Goal: Navigation & Orientation: Find specific page/section

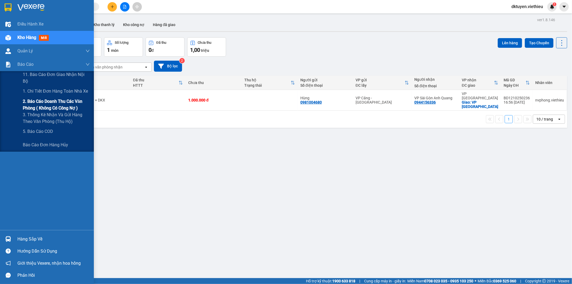
click at [39, 104] on span "2. Báo cáo doanh thu các văn phòng ( không có công nợ )" at bounding box center [56, 104] width 67 height 13
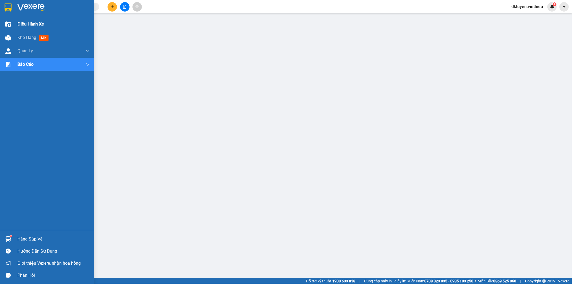
click at [20, 22] on span "Điều hành xe" at bounding box center [30, 24] width 27 height 7
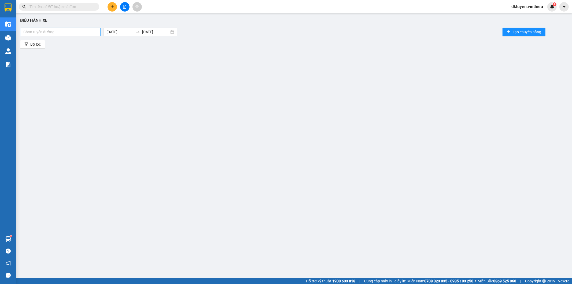
click at [75, 33] on div at bounding box center [60, 32] width 78 height 6
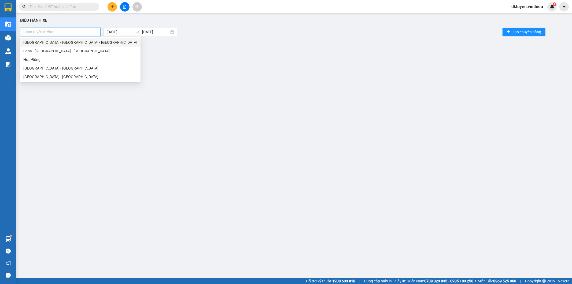
click at [52, 44] on div "[GEOGRAPHIC_DATA] - [GEOGRAPHIC_DATA] - [GEOGRAPHIC_DATA]" at bounding box center [80, 42] width 114 height 6
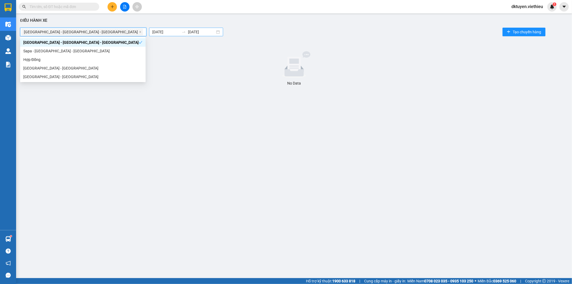
click at [152, 33] on input "[DATE]" at bounding box center [165, 32] width 27 height 6
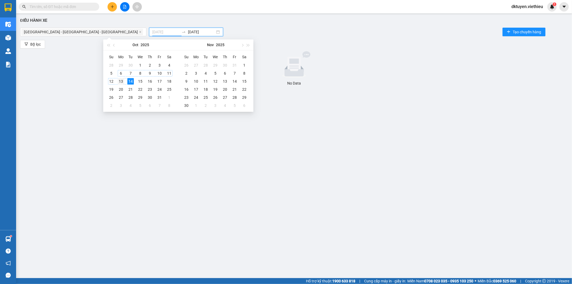
type input "[DATE]"
click at [121, 79] on div "13" at bounding box center [121, 81] width 6 height 6
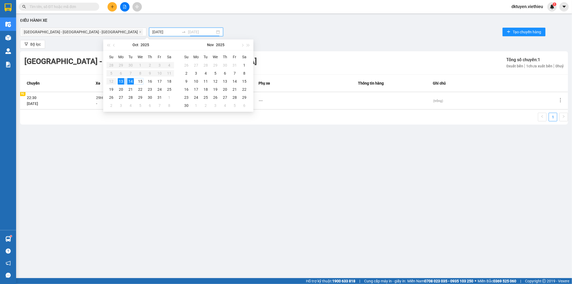
type input "[DATE]"
click at [559, 100] on icon "more" at bounding box center [560, 99] width 5 height 5
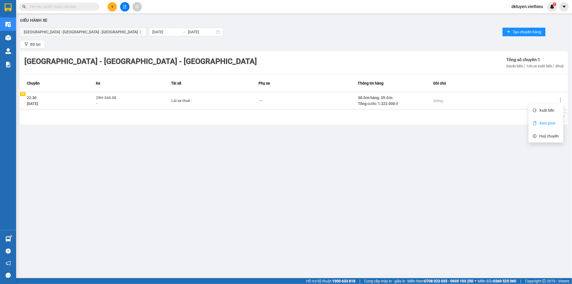
click at [553, 122] on span "Xem phơi" at bounding box center [547, 123] width 16 height 4
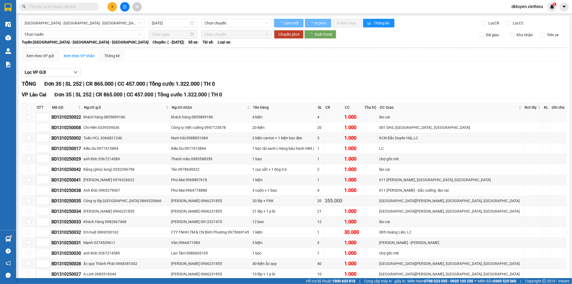
type input "[DATE]"
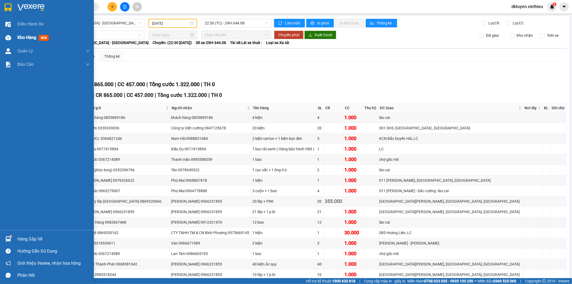
click at [19, 39] on span "Kho hàng" at bounding box center [26, 37] width 19 height 5
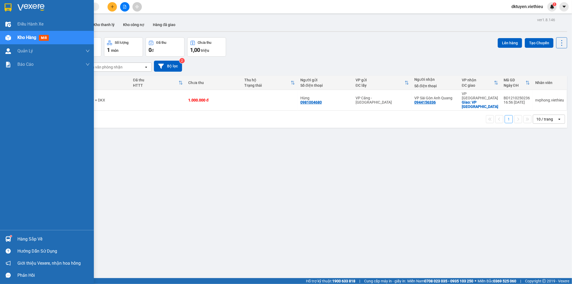
click at [33, 37] on span "Kho hàng" at bounding box center [26, 37] width 19 height 5
